Goal: Information Seeking & Learning: Learn about a topic

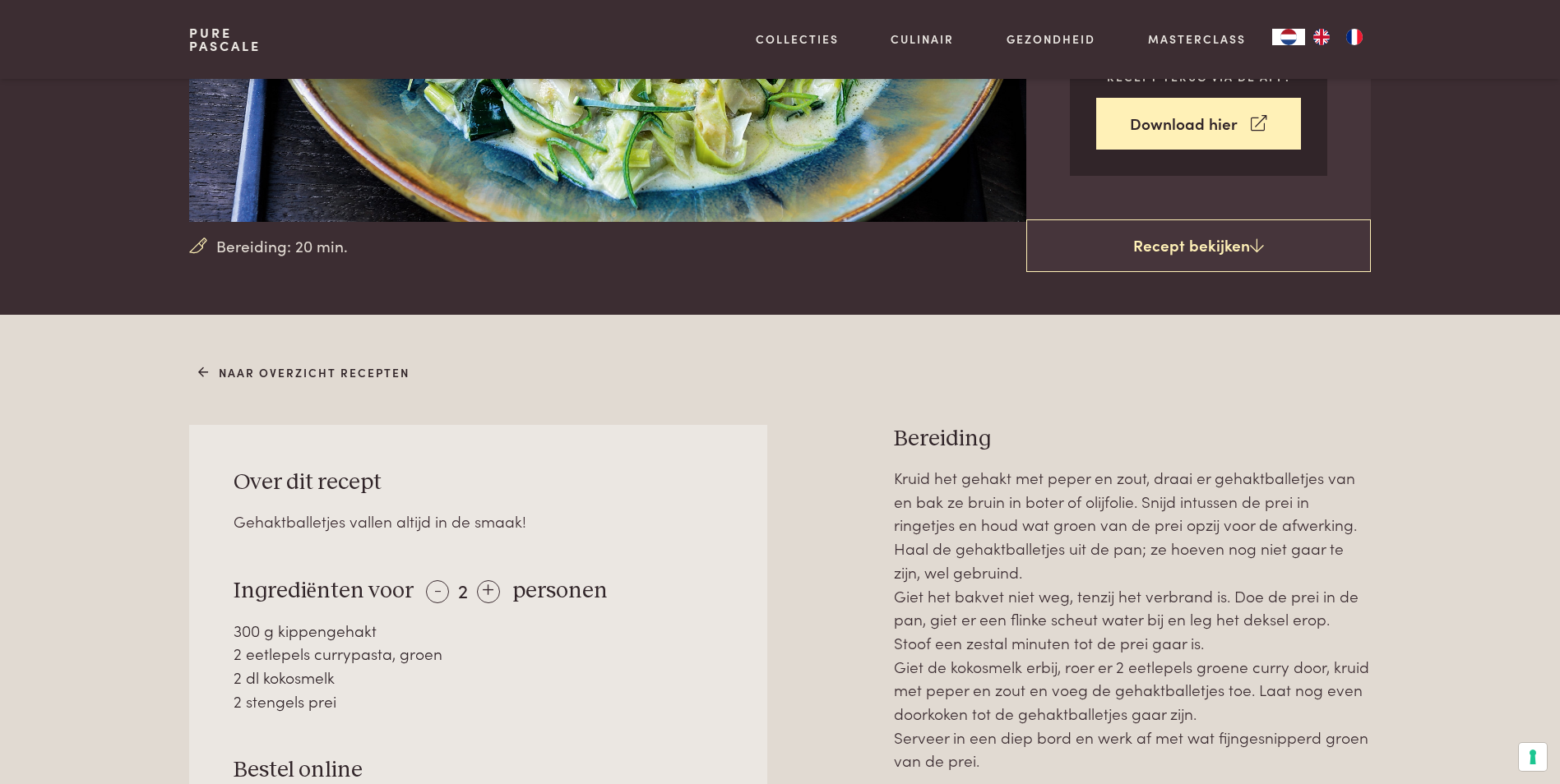
scroll to position [411, 0]
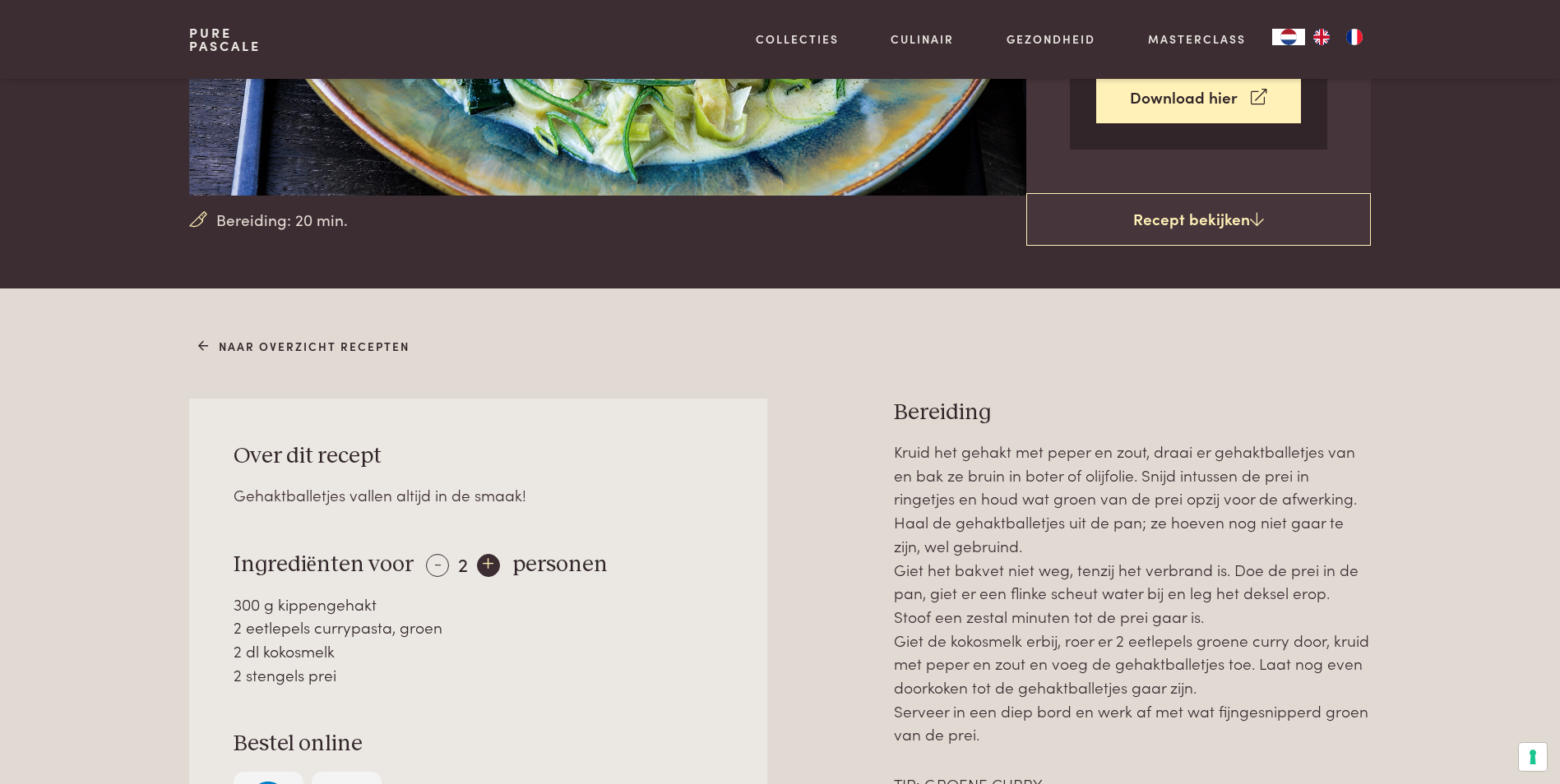
click at [483, 570] on div "+" at bounding box center [489, 566] width 23 height 23
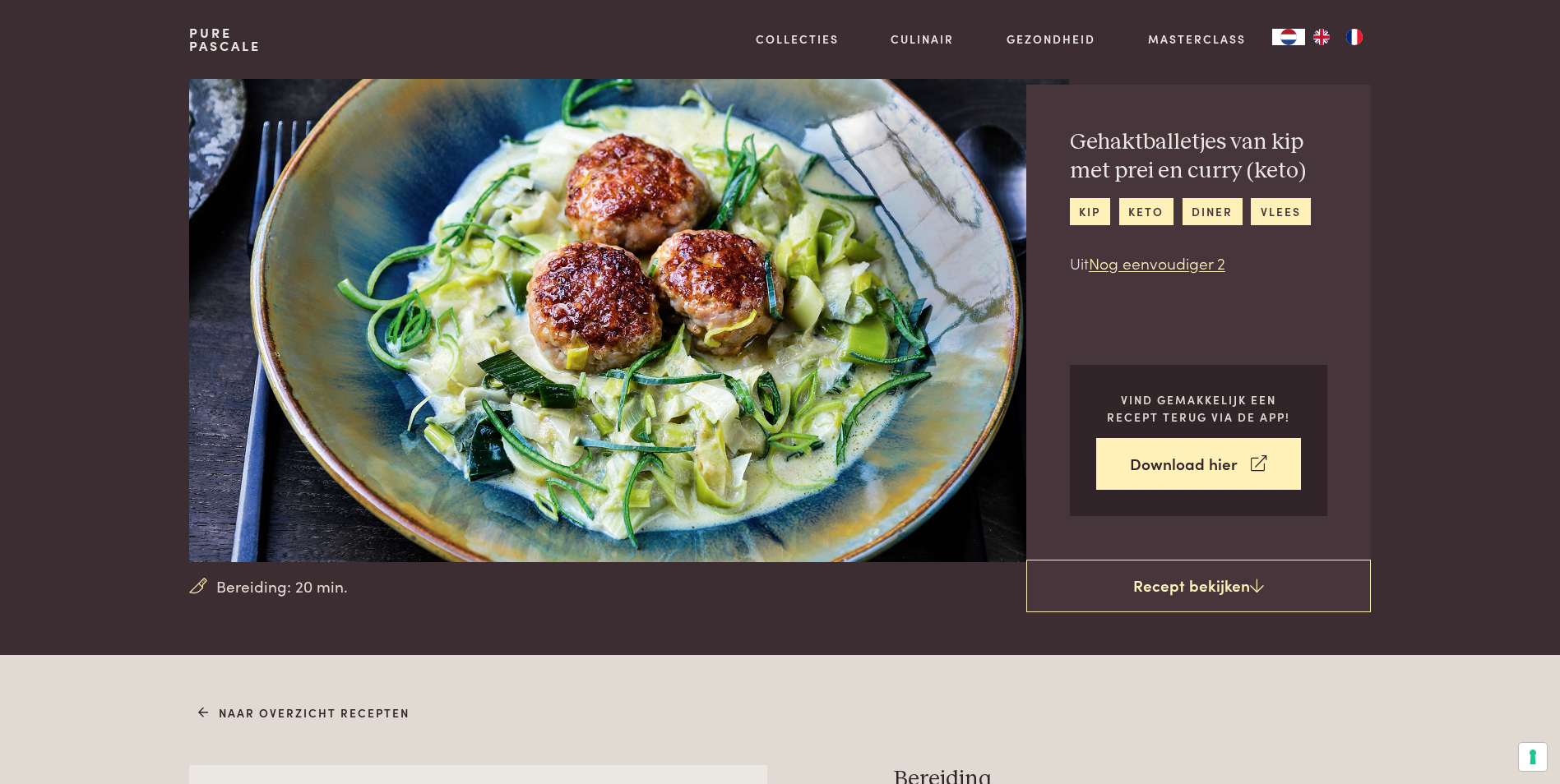
scroll to position [0, 0]
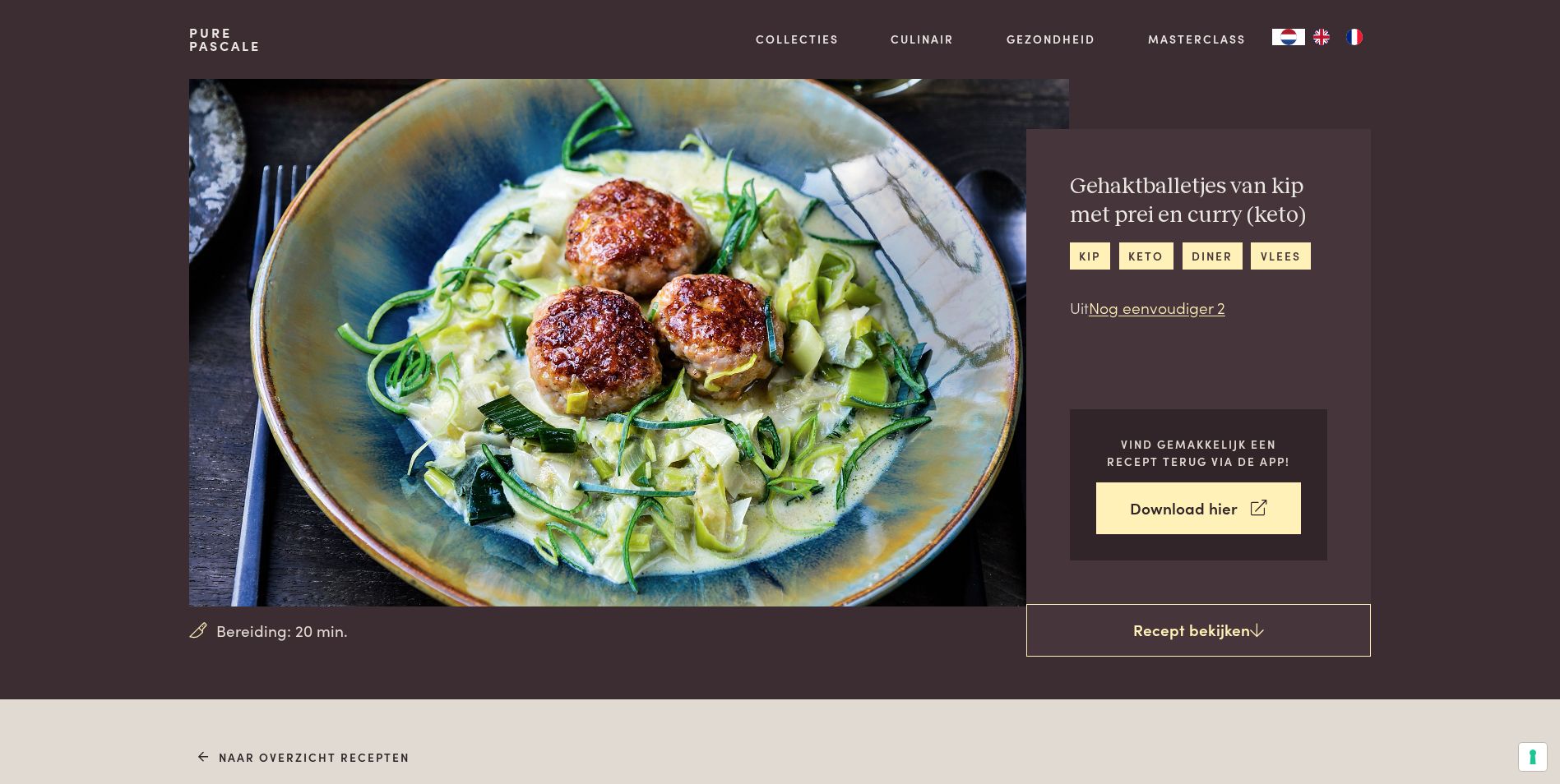
click at [244, 46] on link "Pure Pascale" at bounding box center [225, 39] width 72 height 26
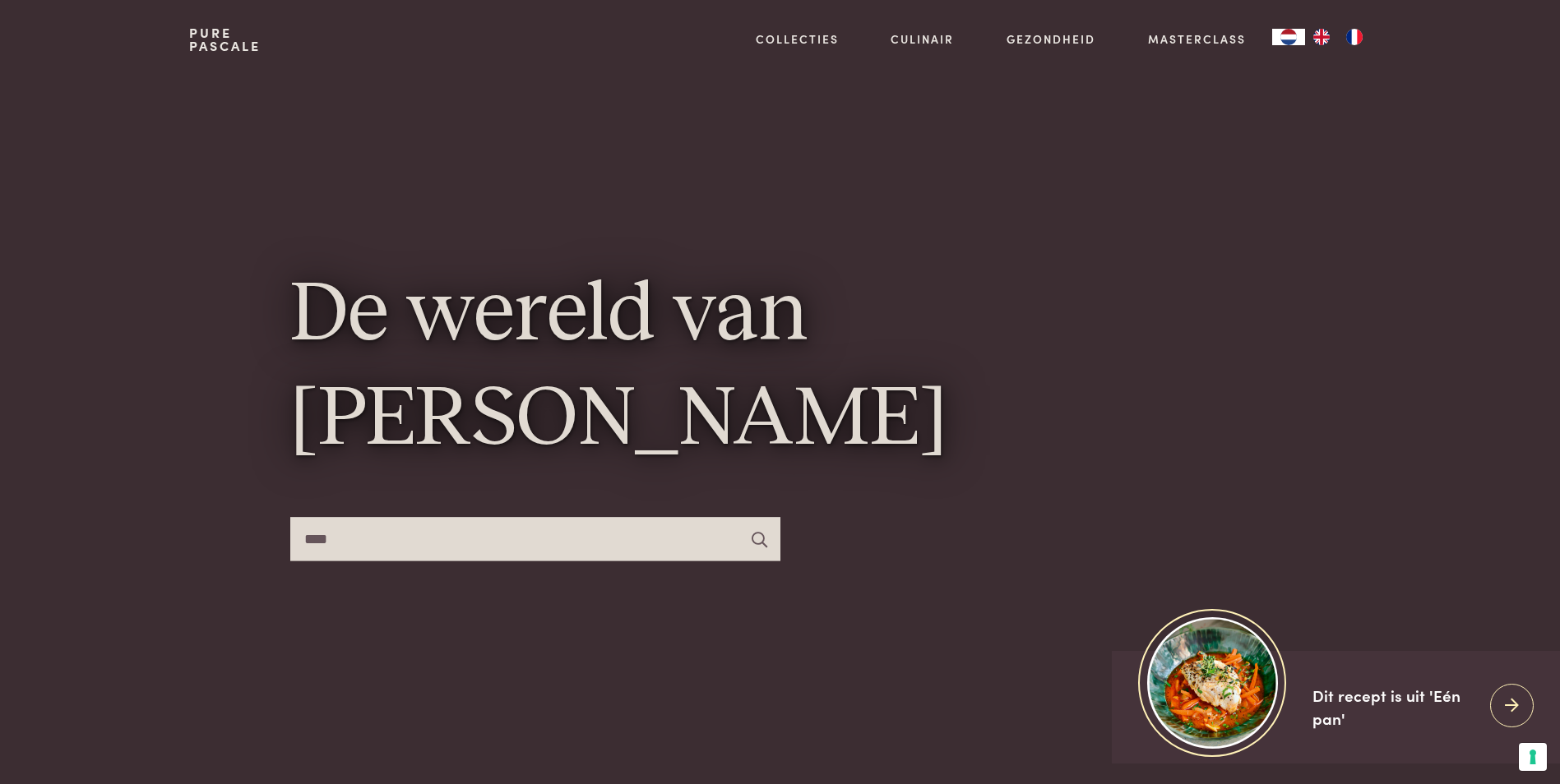
type input "****"
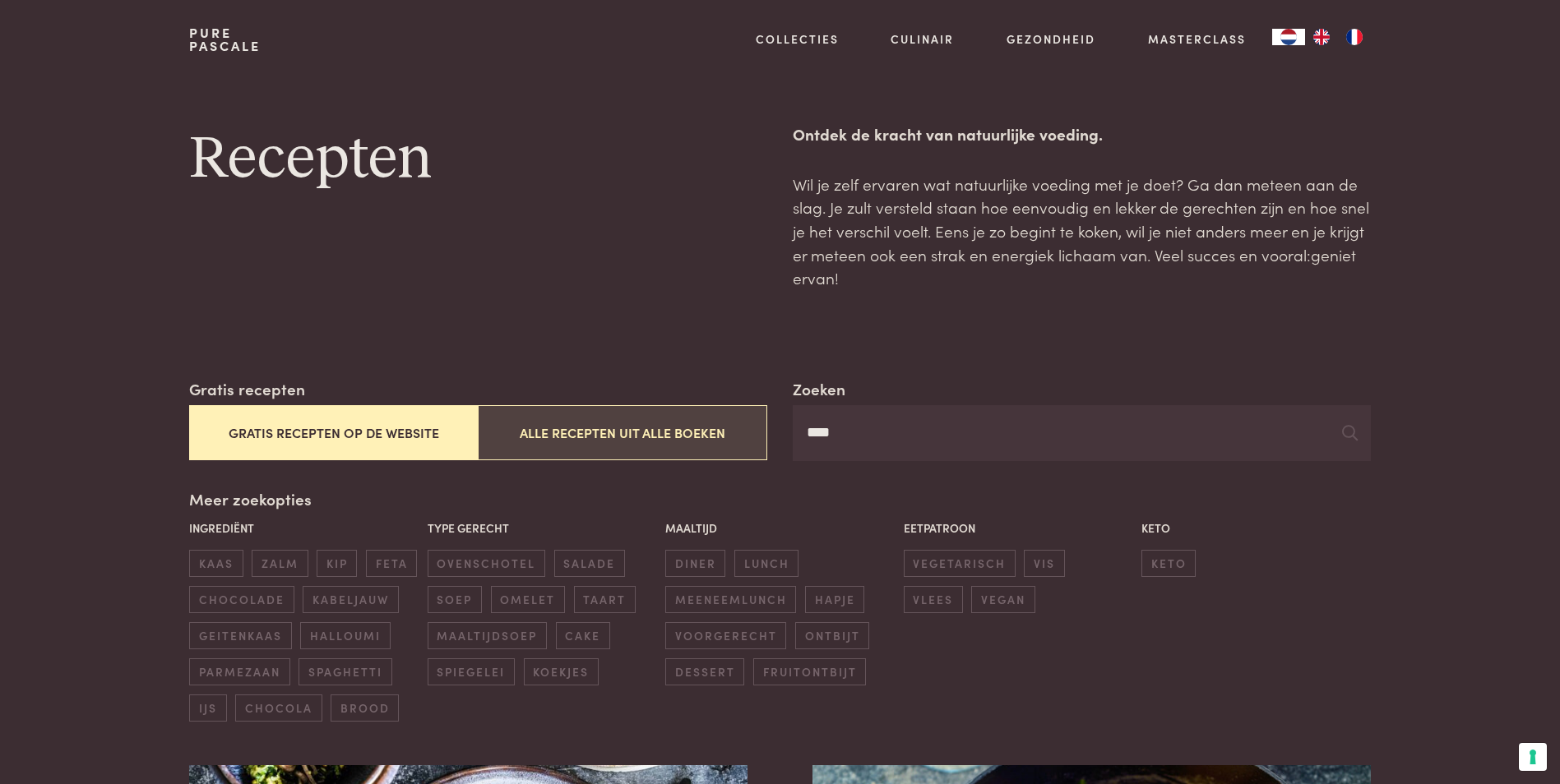
click at [687, 433] on button "Alle recepten uit alle boeken" at bounding box center [622, 433] width 289 height 55
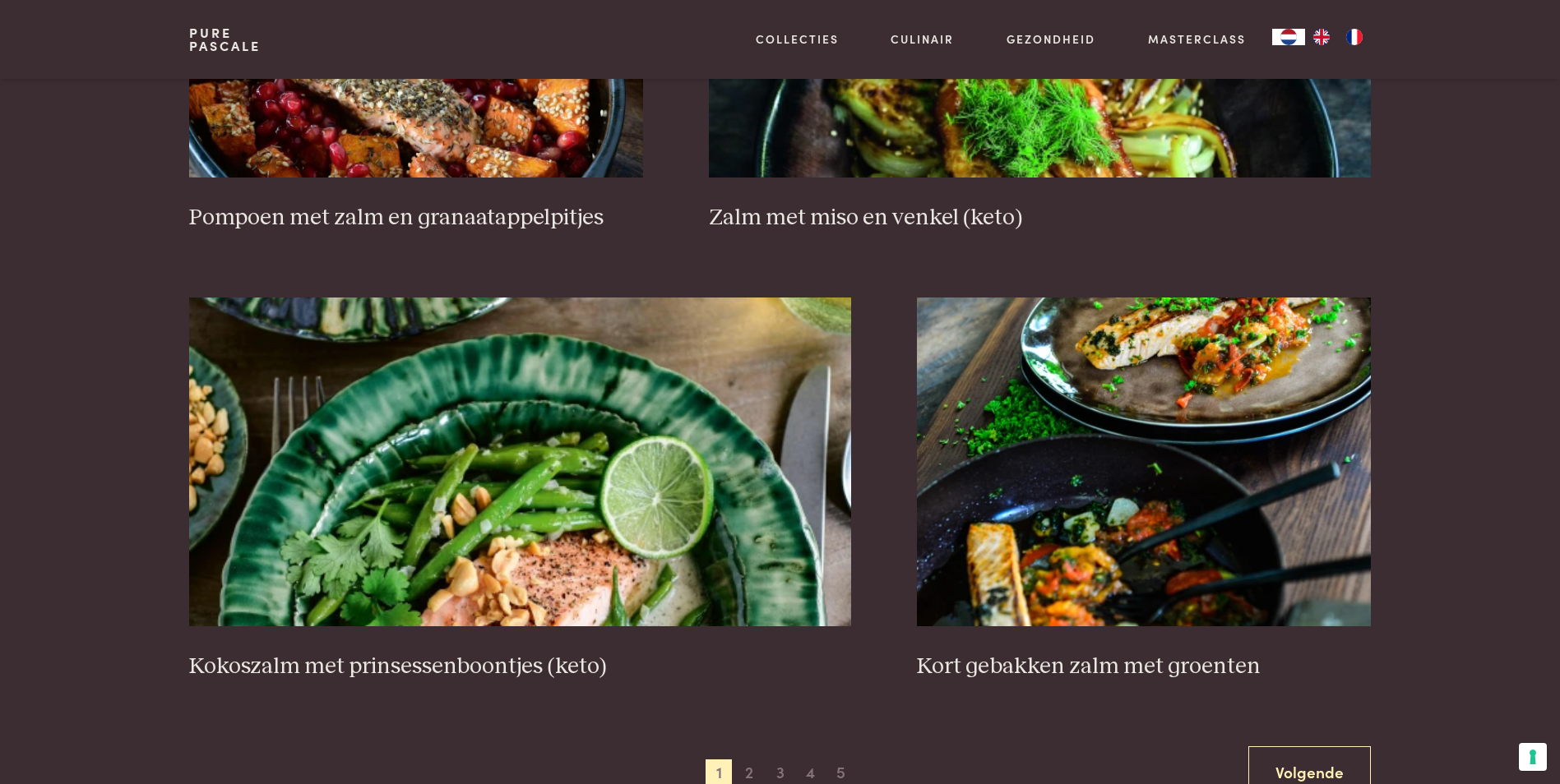
scroll to position [2844, 0]
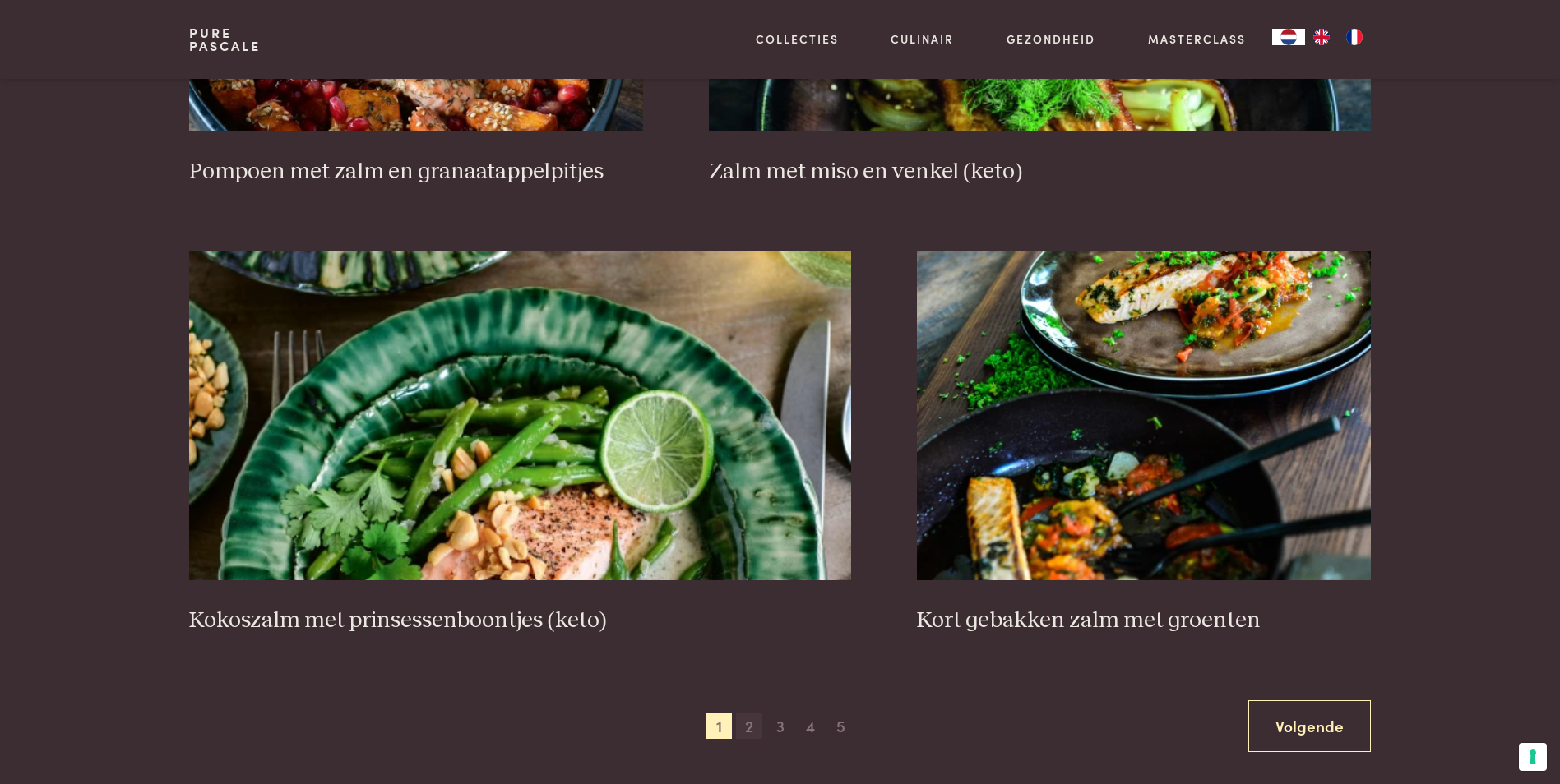
click at [741, 728] on span "2" at bounding box center [749, 726] width 26 height 26
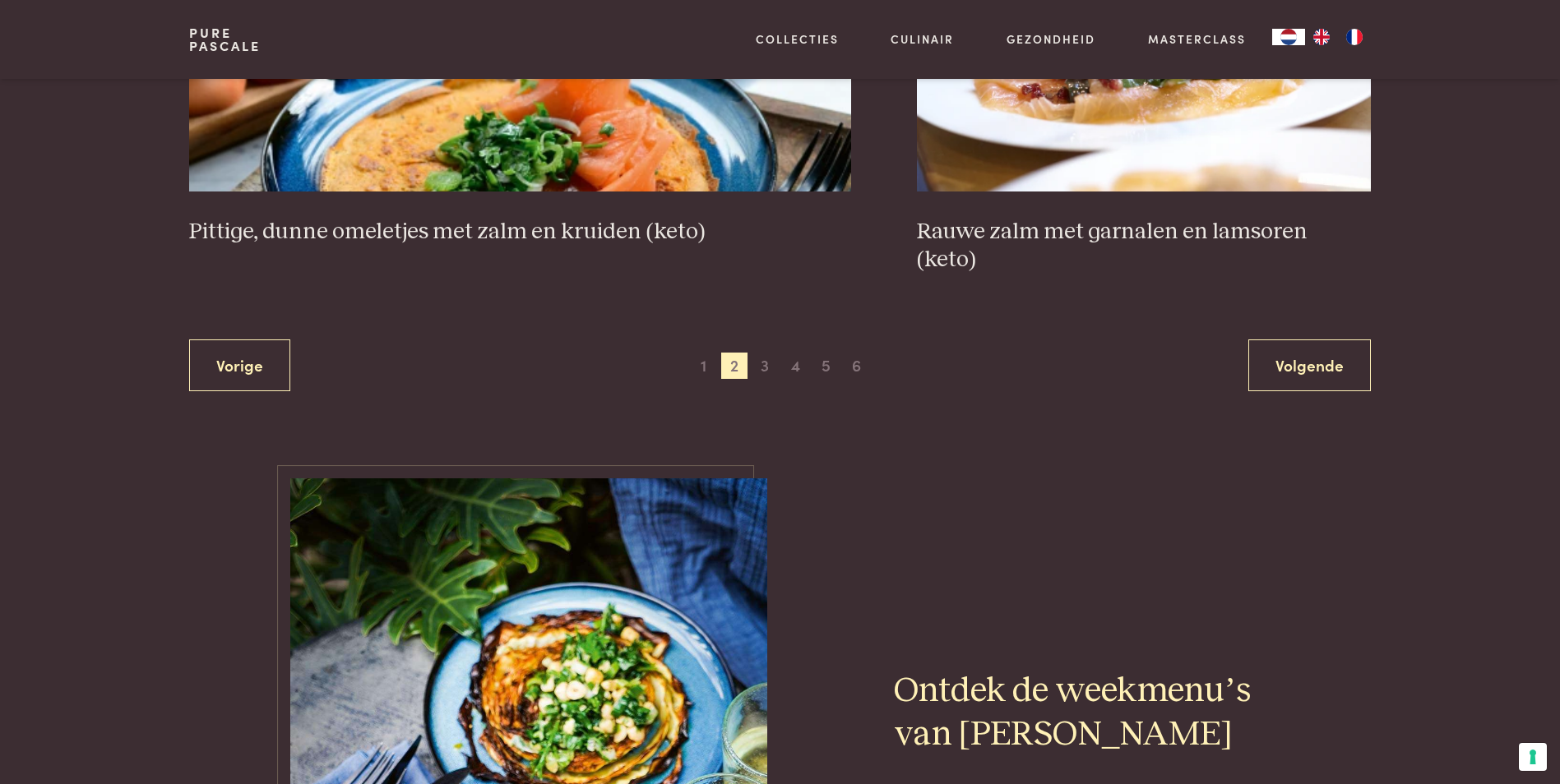
scroll to position [3337, 0]
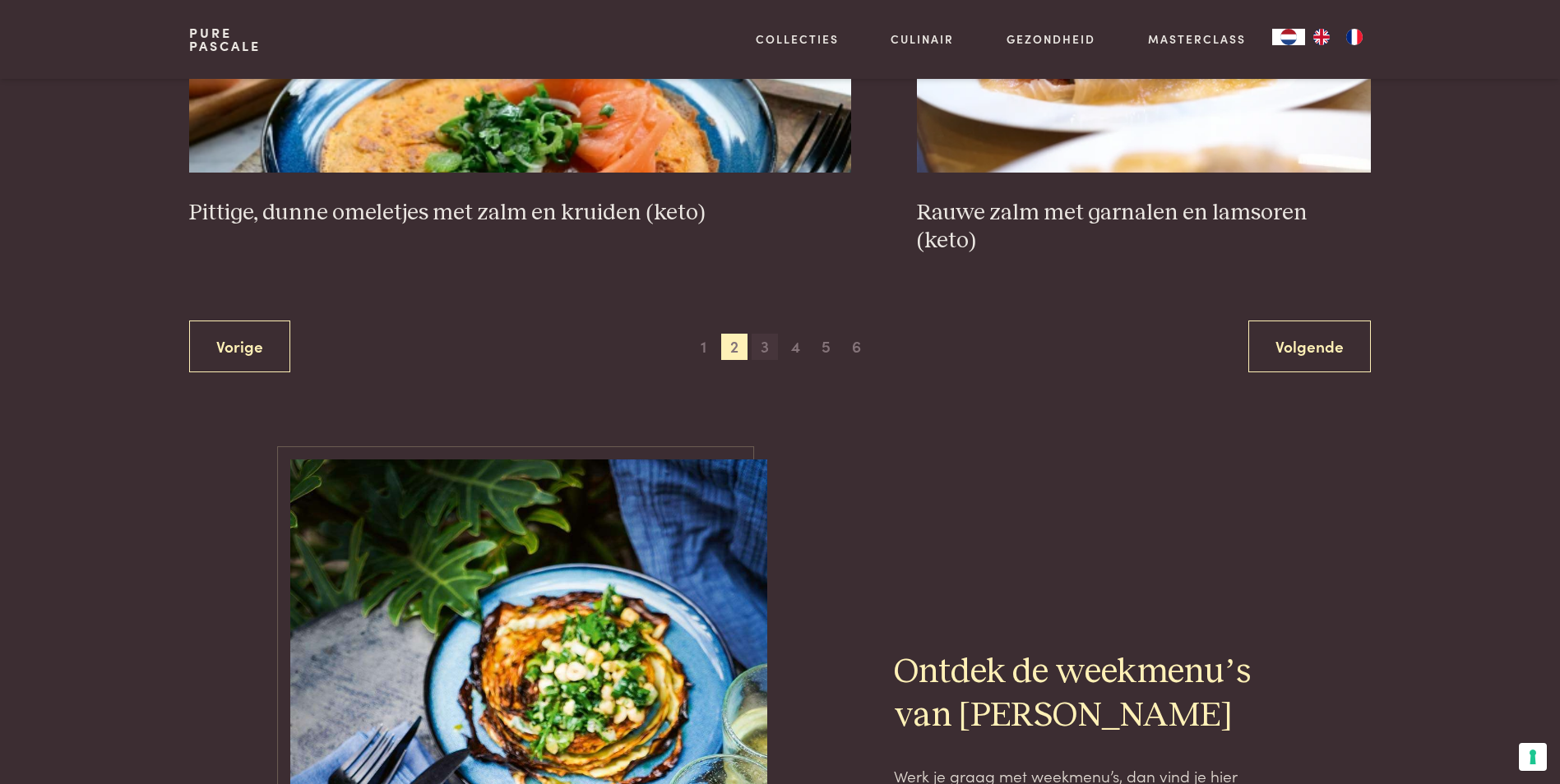
click at [763, 334] on span "3" at bounding box center [764, 347] width 26 height 26
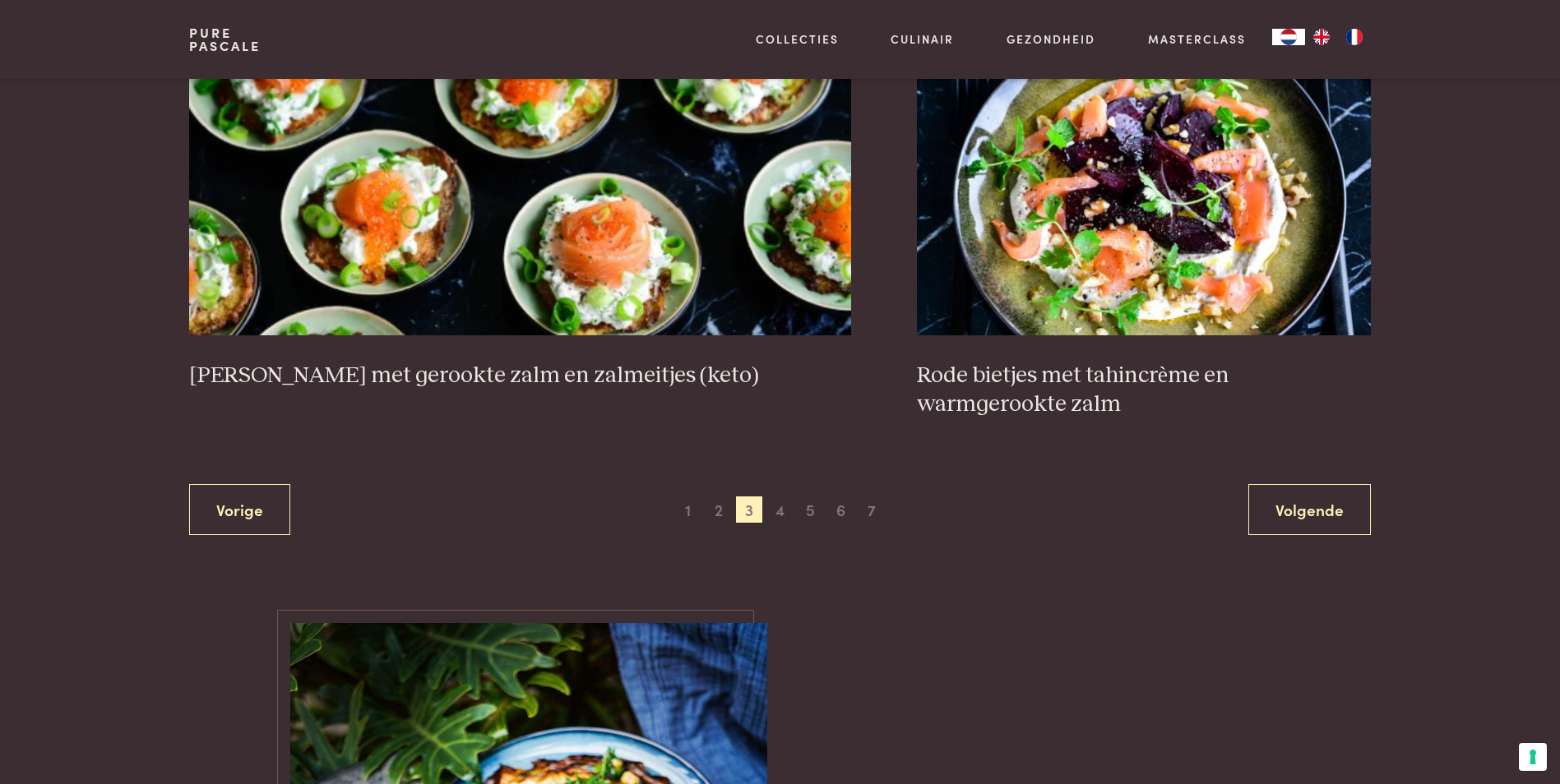
scroll to position [3091, 0]
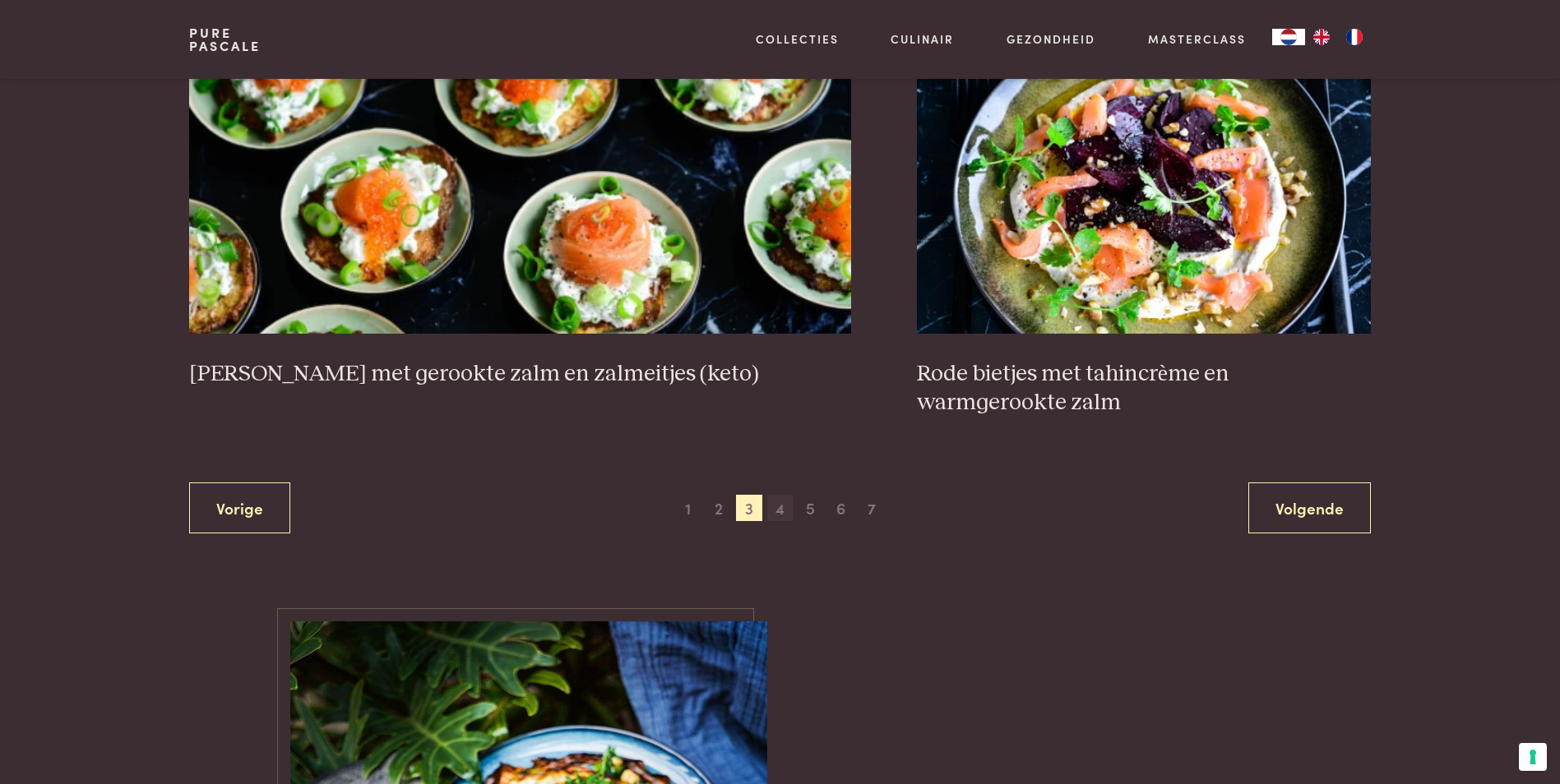
click at [778, 508] on span "4" at bounding box center [780, 508] width 26 height 26
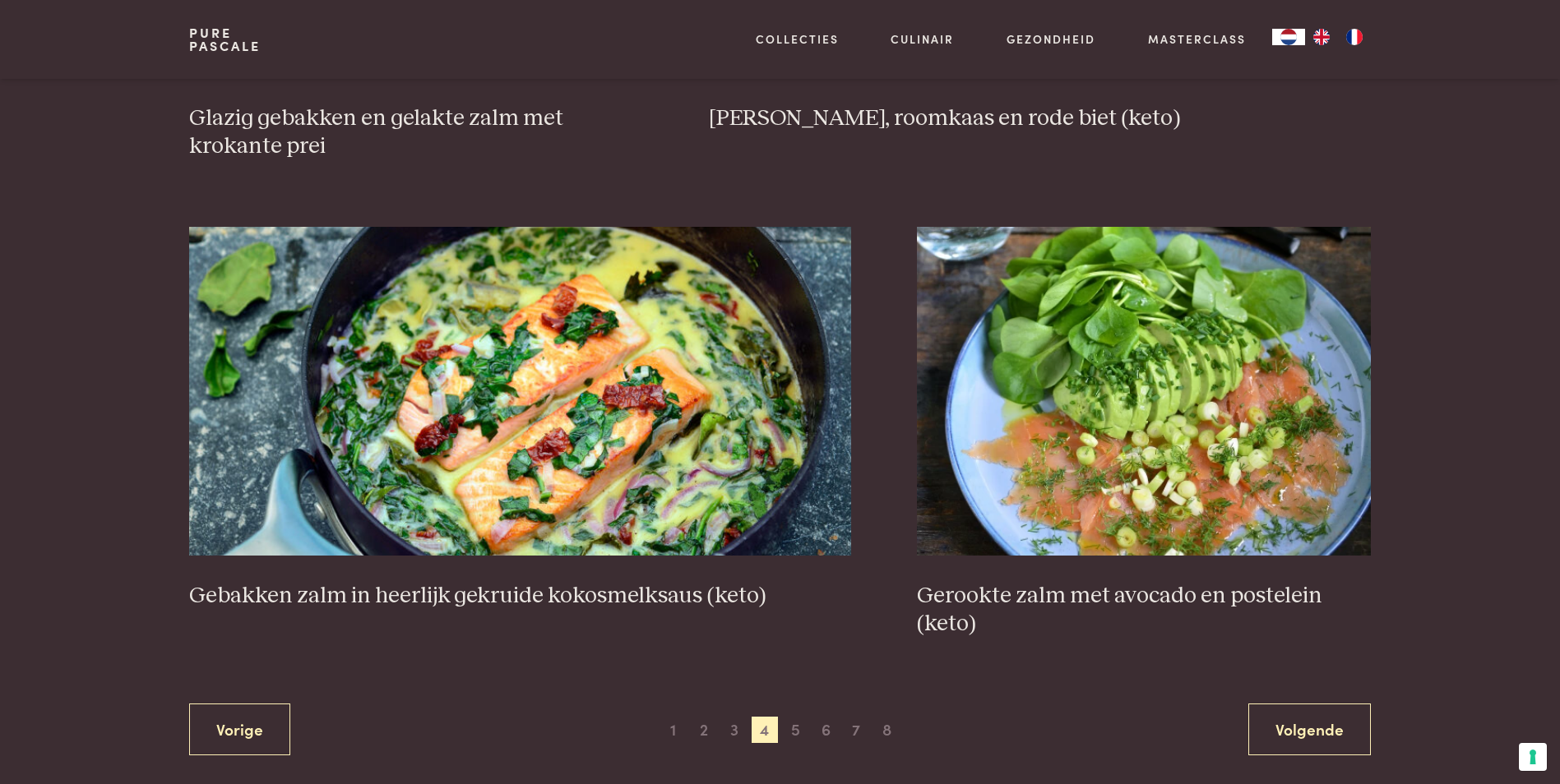
scroll to position [2926, 0]
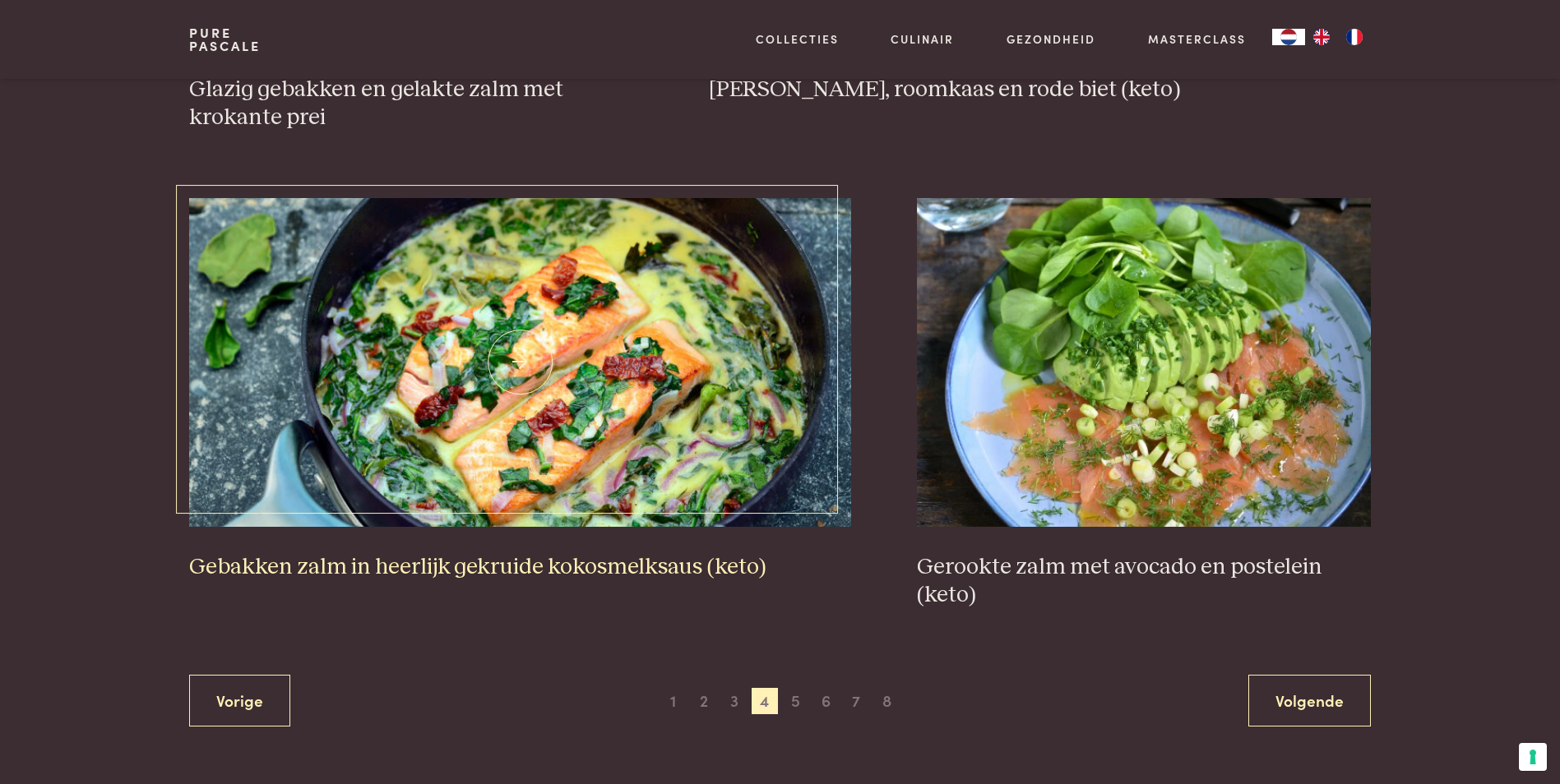
click at [480, 569] on h3 "Gebakken zalm in heerlijk gekruide kokosmelksaus (keto)" at bounding box center [520, 568] width 662 height 29
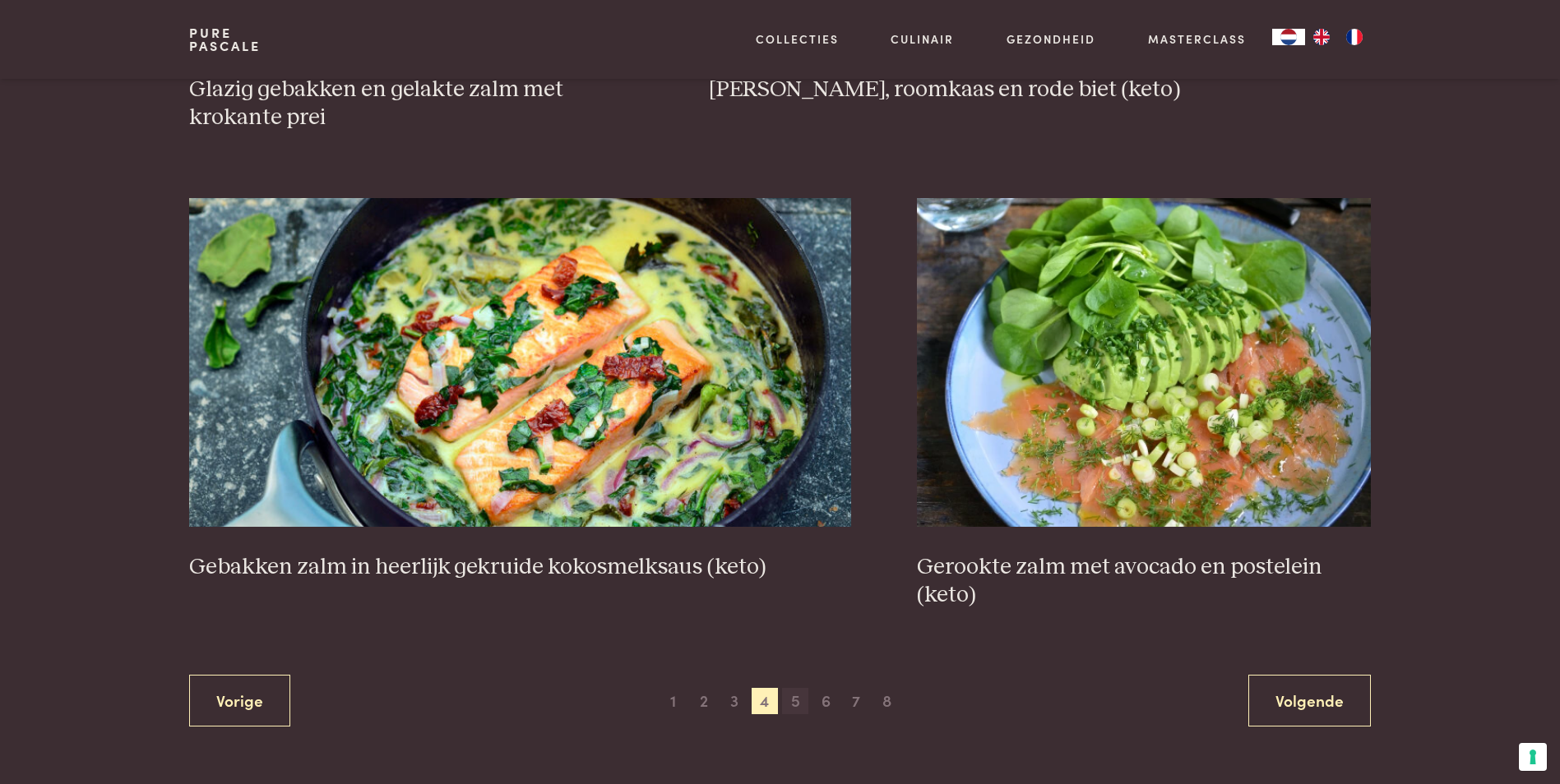
click at [789, 705] on span "5" at bounding box center [795, 701] width 26 height 26
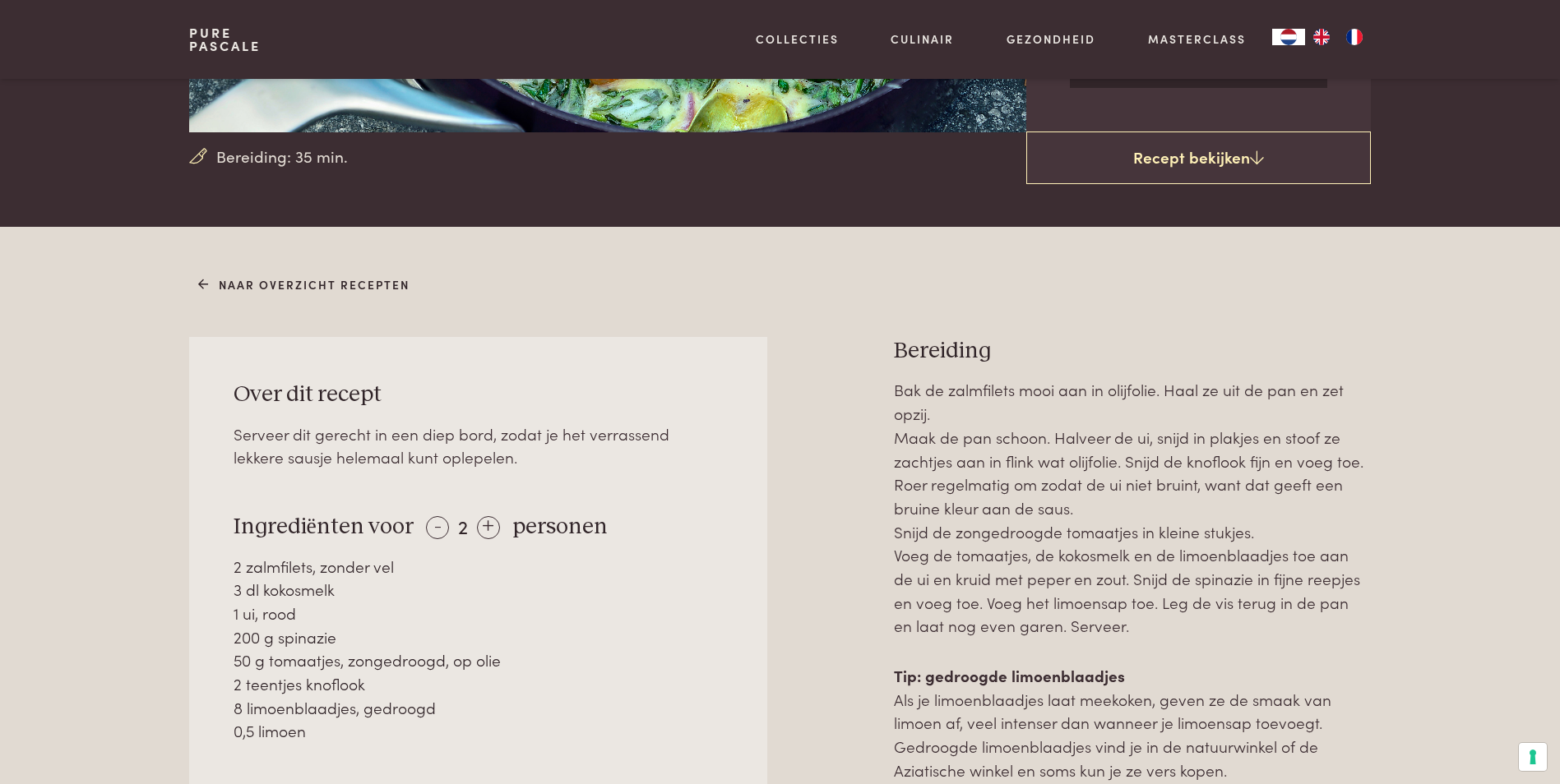
scroll to position [494, 0]
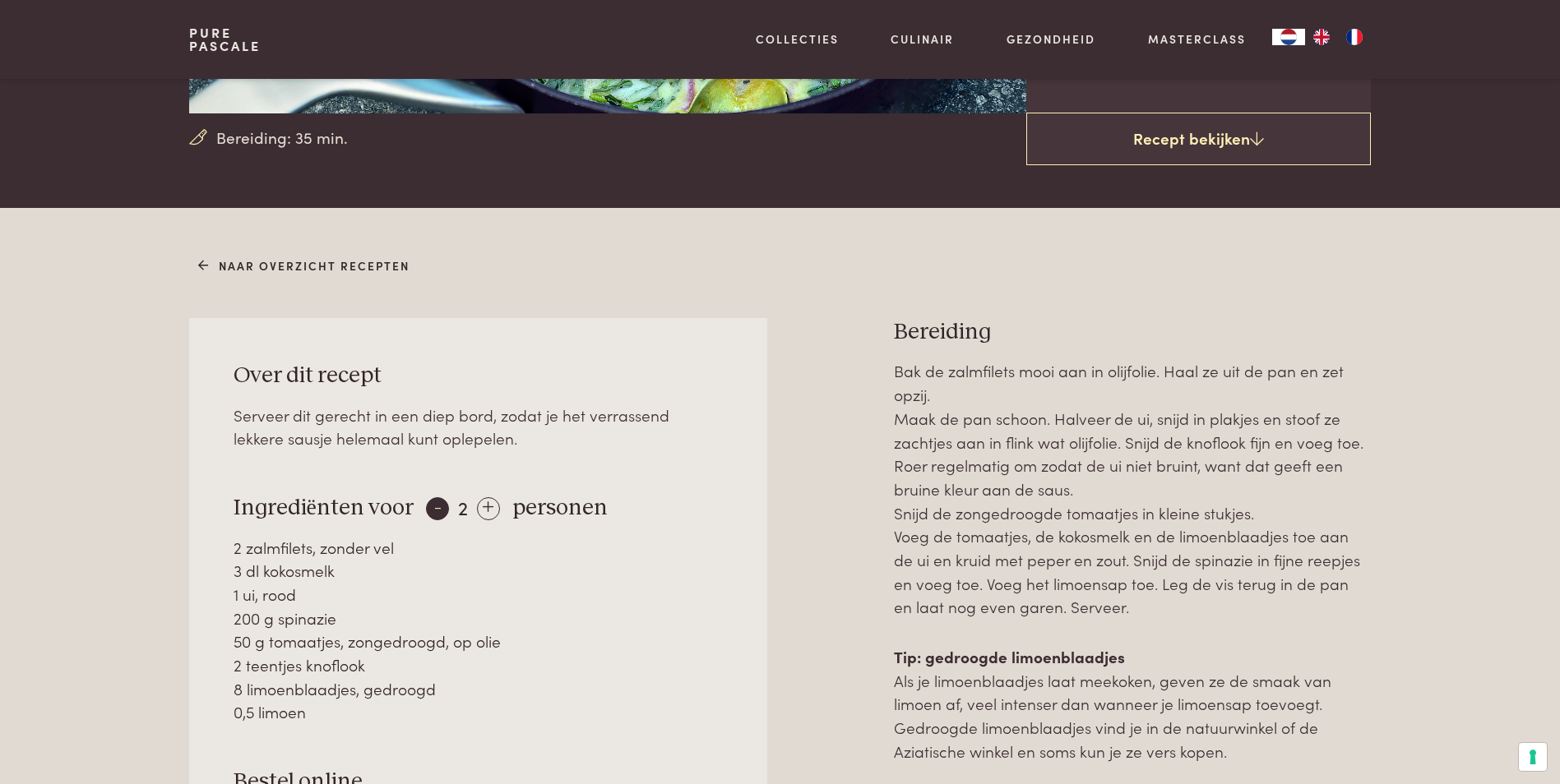
click at [443, 515] on div "-" at bounding box center [438, 509] width 23 height 23
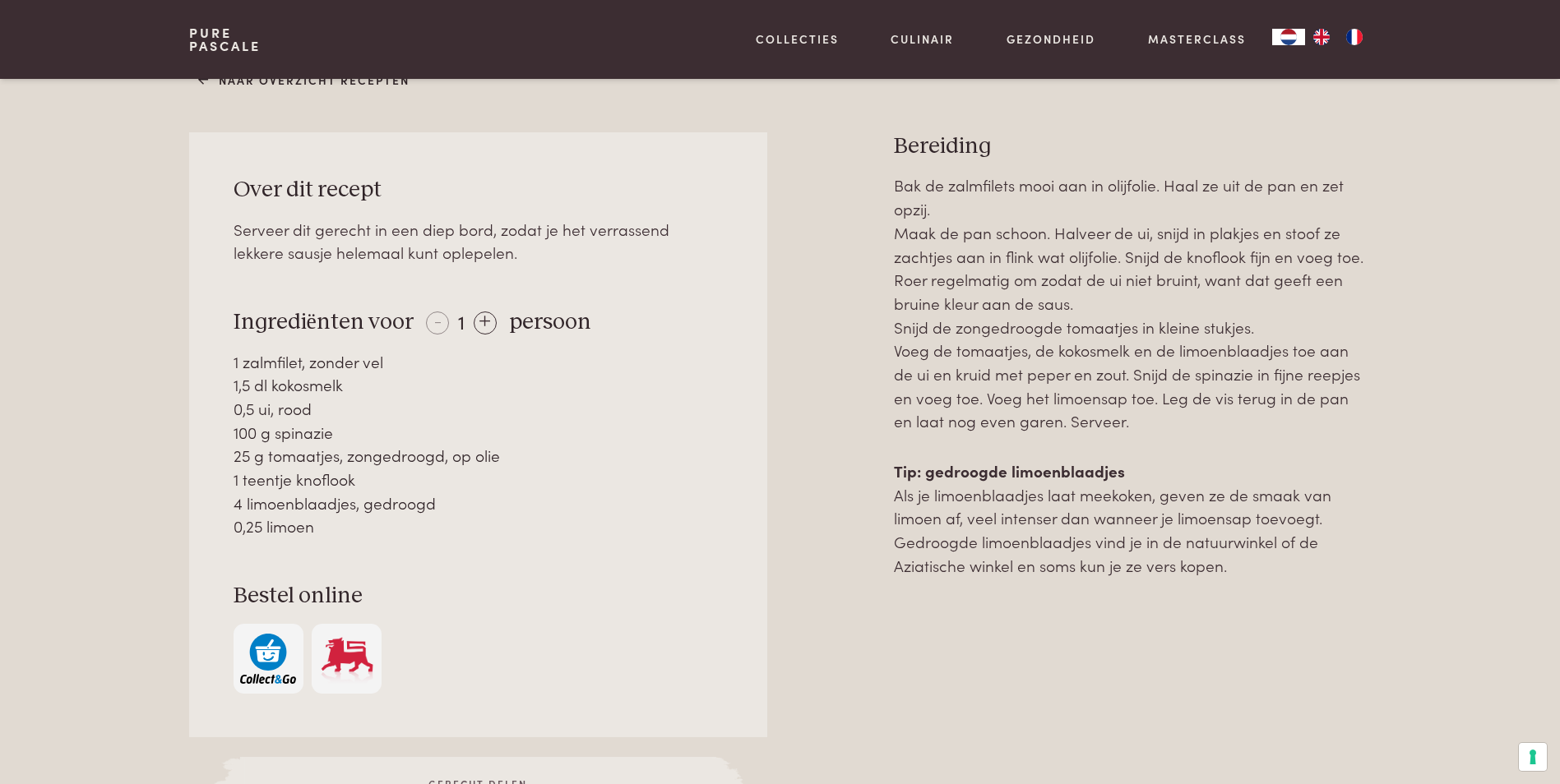
scroll to position [740, 0]
